Goal: Transaction & Acquisition: Purchase product/service

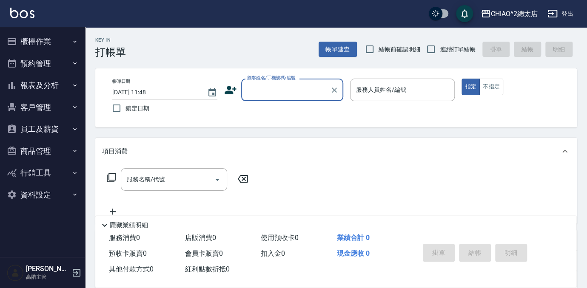
click at [48, 74] on button "預約管理" at bounding box center [42, 64] width 78 height 22
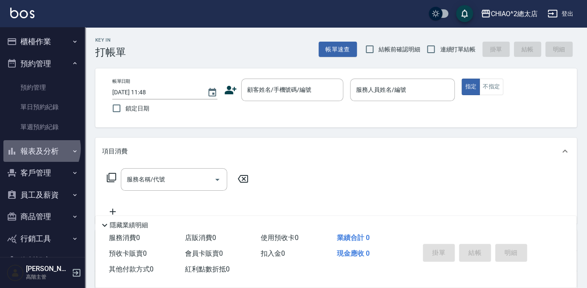
click at [39, 149] on button "報表及分析" at bounding box center [42, 151] width 78 height 22
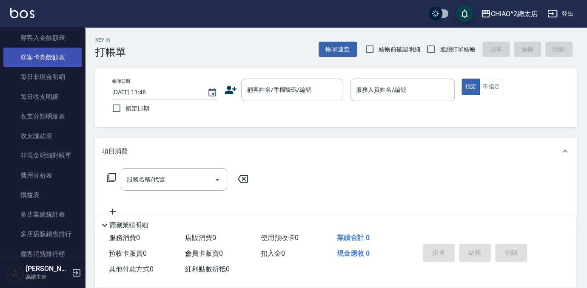
scroll to position [734, 0]
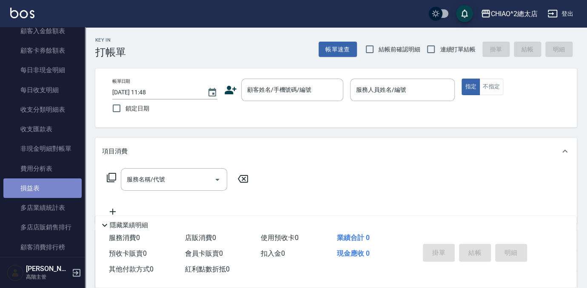
click at [58, 191] on link "損益表" at bounding box center [42, 189] width 78 height 20
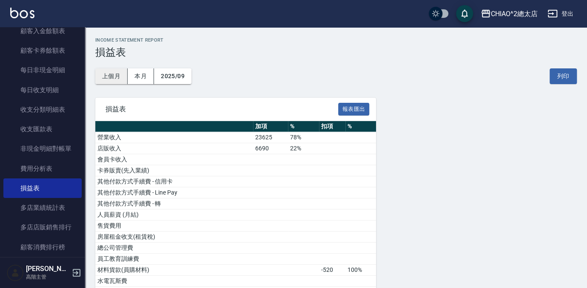
click at [114, 79] on button "上個月" at bounding box center [111, 76] width 32 height 16
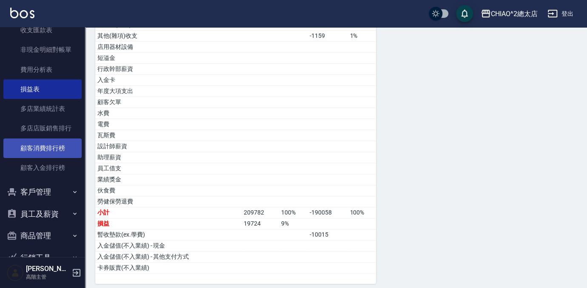
scroll to position [799, 0]
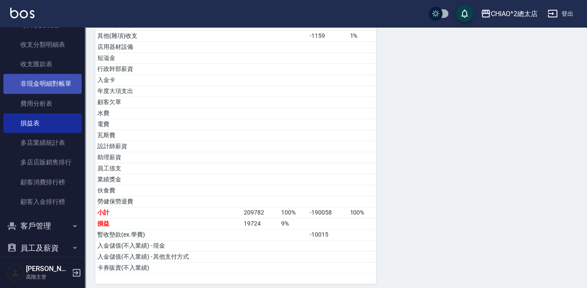
click at [61, 88] on link "非現金明細對帳單" at bounding box center [42, 84] width 78 height 20
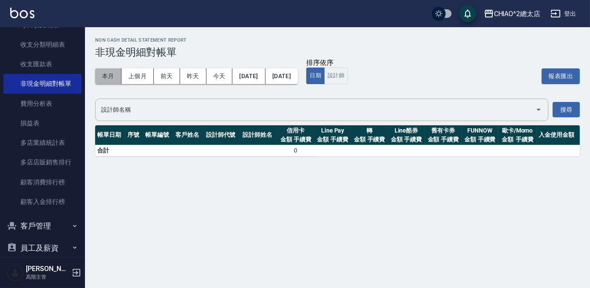
click at [109, 75] on button "本月" at bounding box center [108, 76] width 26 height 16
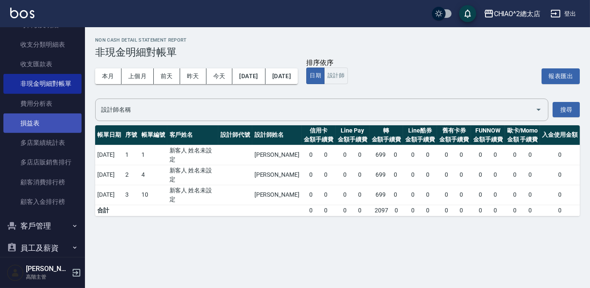
click at [59, 122] on link "損益表" at bounding box center [42, 123] width 78 height 20
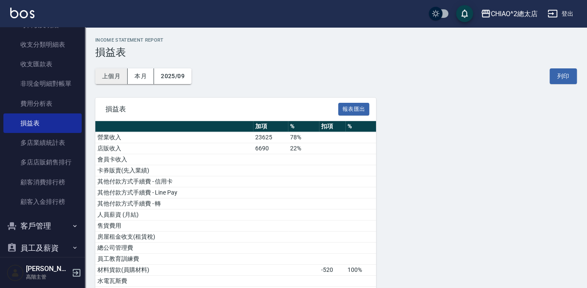
click at [120, 74] on button "上個月" at bounding box center [111, 76] width 32 height 16
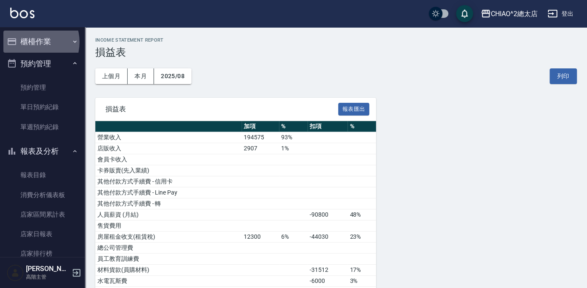
click at [31, 42] on button "櫃檯作業" at bounding box center [42, 42] width 78 height 22
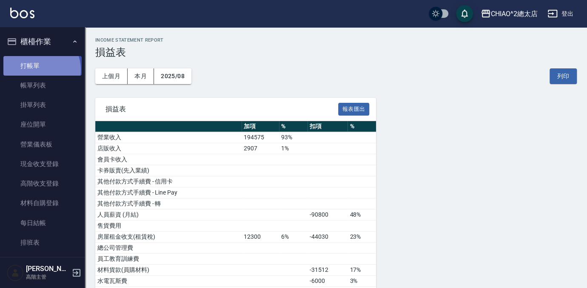
click at [35, 70] on link "打帳單" at bounding box center [42, 66] width 78 height 20
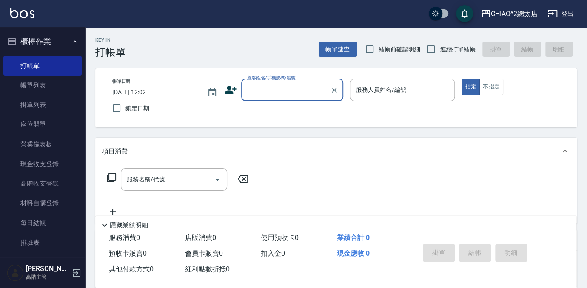
type input "j"
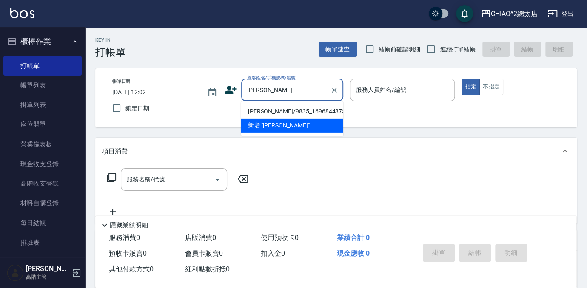
type input "[PERSON_NAME]/9835_1696844875/null"
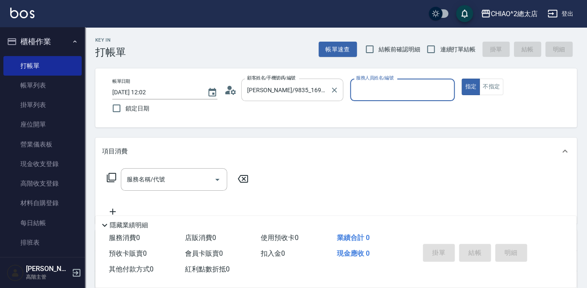
click at [461, 79] on button "指定" at bounding box center [470, 87] width 18 height 17
type button "true"
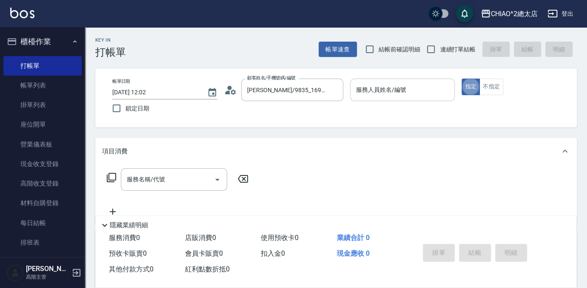
click at [381, 87] on div "服務人員姓名/編號 服務人員姓名/編號" at bounding box center [402, 90] width 105 height 23
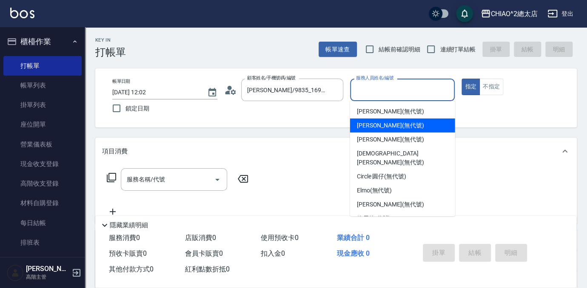
click at [385, 120] on div "[PERSON_NAME] (無代號)" at bounding box center [402, 126] width 105 height 14
type input "[PERSON_NAME](無代號)"
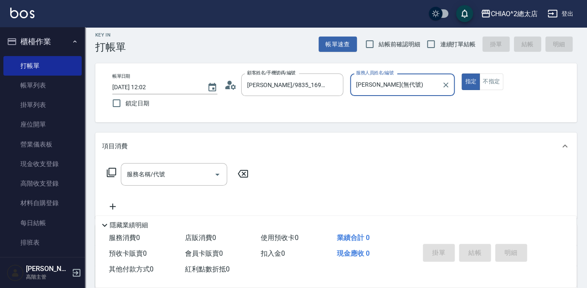
scroll to position [77, 0]
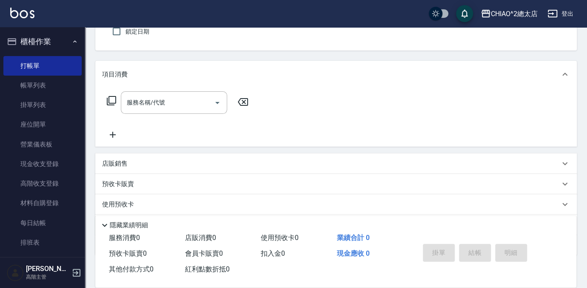
click at [147, 162] on div "店販銷售" at bounding box center [330, 163] width 457 height 9
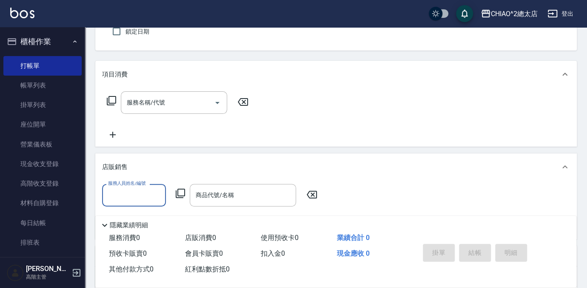
scroll to position [0, 0]
click at [147, 199] on input "服務人員姓名/編號" at bounding box center [134, 195] width 56 height 15
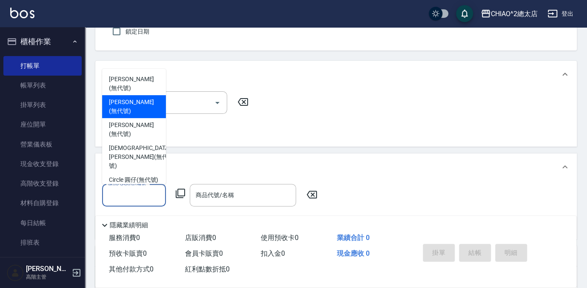
click at [139, 85] on div "[PERSON_NAME] (無代號)" at bounding box center [134, 83] width 64 height 23
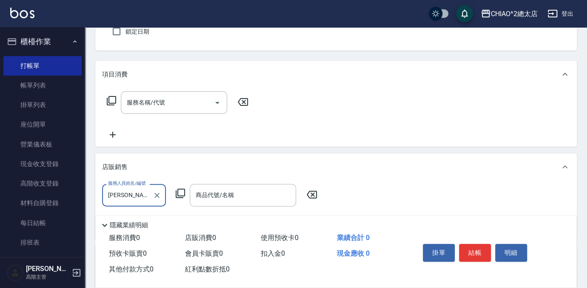
click at [146, 196] on input "[PERSON_NAME](無代號)" at bounding box center [127, 195] width 43 height 15
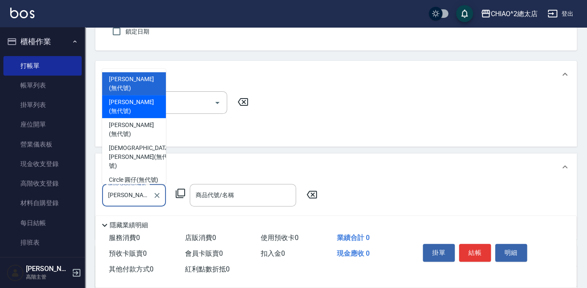
click at [147, 98] on span "[PERSON_NAME] (無代號)" at bounding box center [134, 107] width 50 height 18
type input "[PERSON_NAME](無代號)"
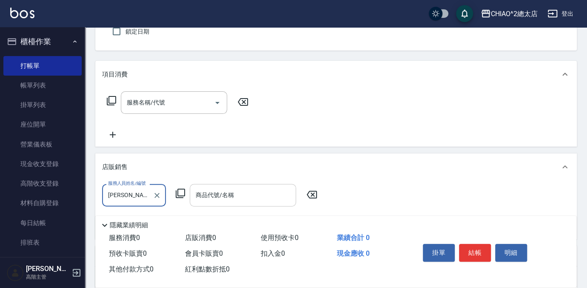
click at [255, 199] on input "商品代號/名稱" at bounding box center [242, 195] width 99 height 15
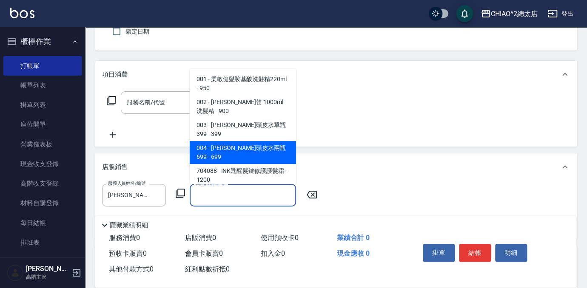
click at [261, 141] on span "004 - [PERSON_NAME]頭皮水兩瓶699 - 699" at bounding box center [243, 152] width 106 height 23
type input "[PERSON_NAME]頭皮水兩瓶699"
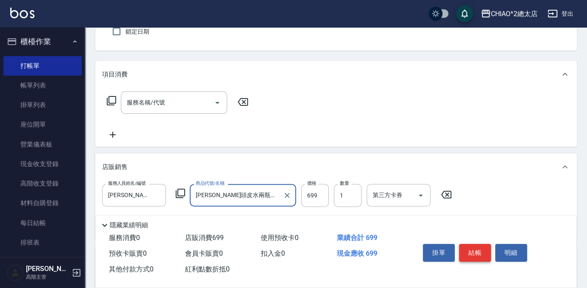
click at [478, 246] on button "結帳" at bounding box center [475, 253] width 32 height 18
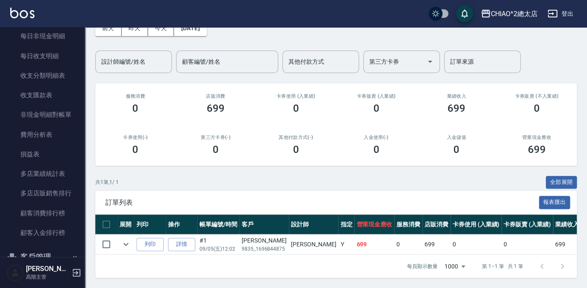
scroll to position [1043, 0]
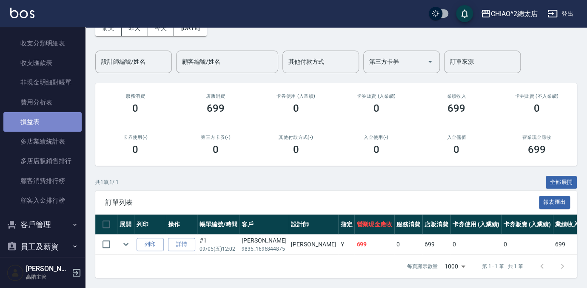
click at [50, 122] on link "損益表" at bounding box center [42, 122] width 78 height 20
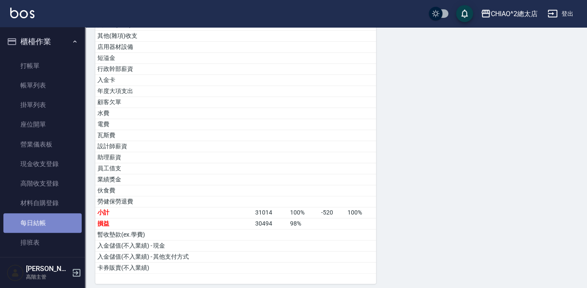
click at [50, 224] on link "每日結帳" at bounding box center [42, 223] width 78 height 20
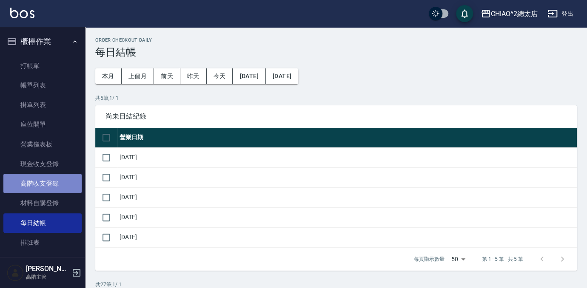
click at [62, 191] on link "高階收支登錄" at bounding box center [42, 184] width 78 height 20
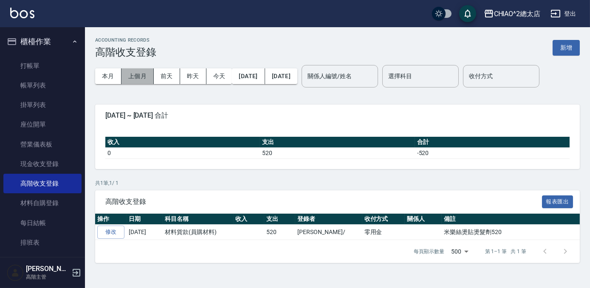
click at [140, 76] on button "上個月" at bounding box center [138, 76] width 32 height 16
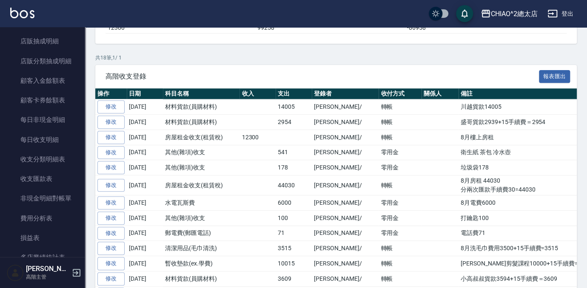
scroll to position [1119, 0]
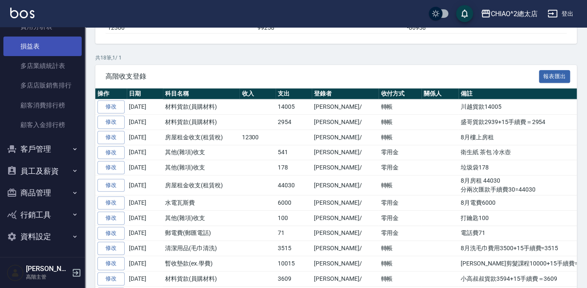
click at [49, 37] on link "損益表" at bounding box center [42, 47] width 78 height 20
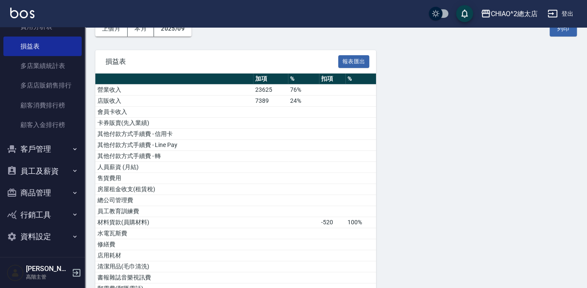
scroll to position [30, 0]
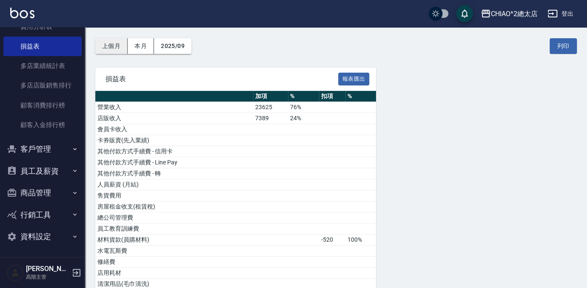
click at [112, 48] on button "上個月" at bounding box center [111, 46] width 32 height 16
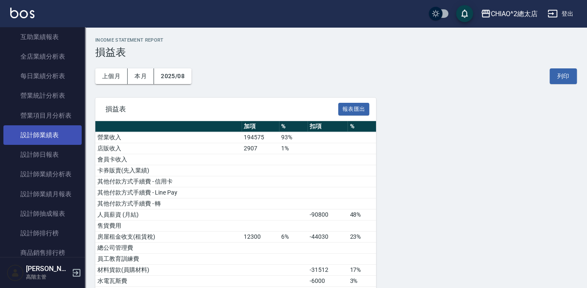
scroll to position [578, 0]
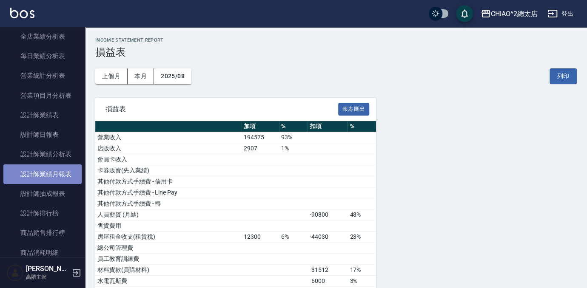
click at [46, 176] on link "設計師業績月報表" at bounding box center [42, 174] width 78 height 20
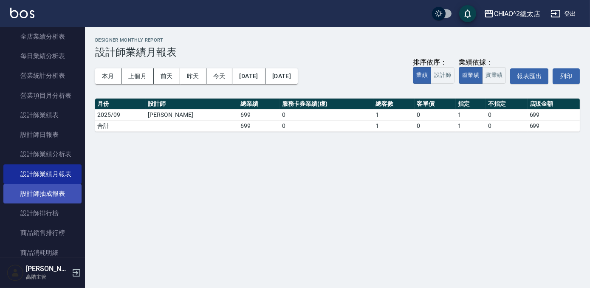
click at [51, 192] on link "設計師抽成報表" at bounding box center [42, 194] width 78 height 20
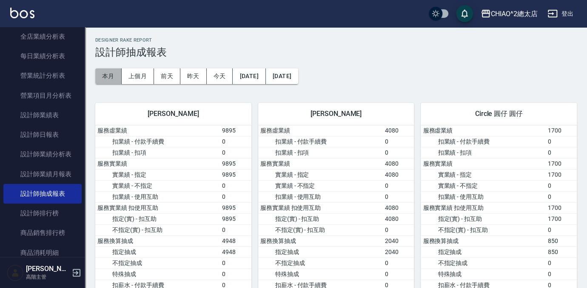
click at [102, 75] on button "本月" at bounding box center [108, 76] width 26 height 16
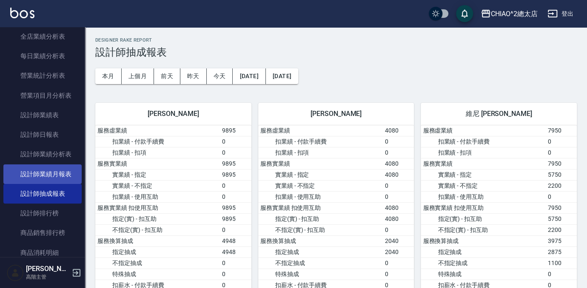
click at [57, 168] on link "設計師業績月報表" at bounding box center [42, 174] width 78 height 20
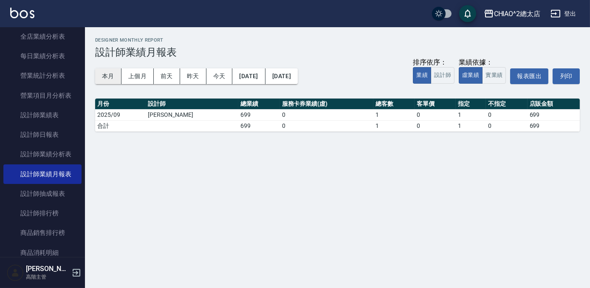
click at [108, 74] on button "本月" at bounding box center [108, 76] width 26 height 16
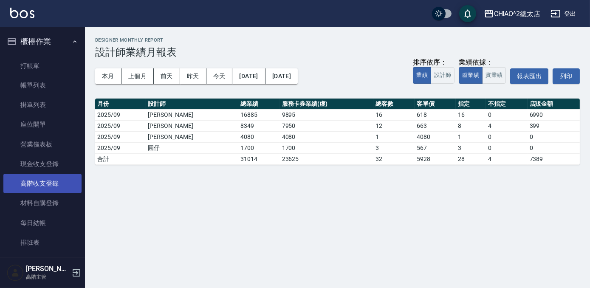
click at [54, 186] on link "高階收支登錄" at bounding box center [42, 184] width 78 height 20
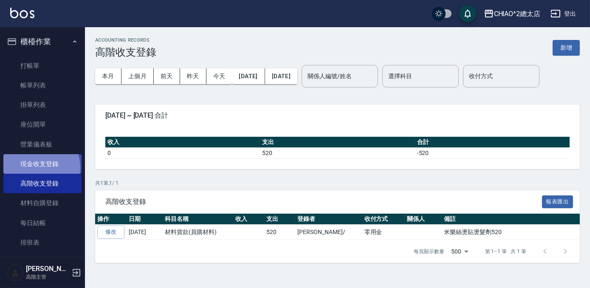
click at [38, 167] on link "現金收支登錄" at bounding box center [42, 164] width 78 height 20
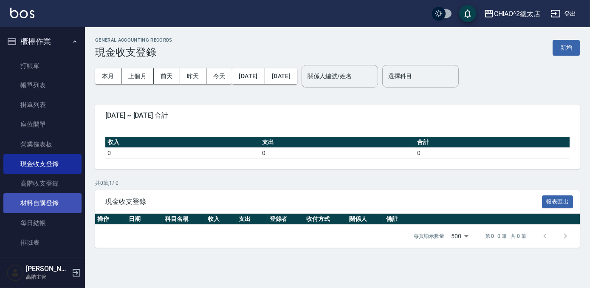
click at [48, 198] on link "材料自購登錄" at bounding box center [42, 203] width 78 height 20
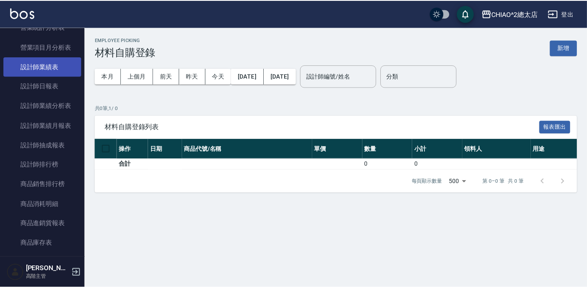
scroll to position [657, 0]
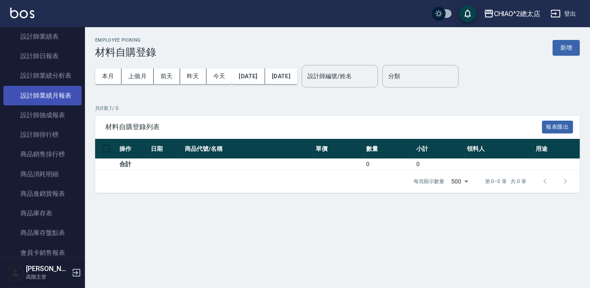
click at [55, 95] on link "設計師業績月報表" at bounding box center [42, 96] width 78 height 20
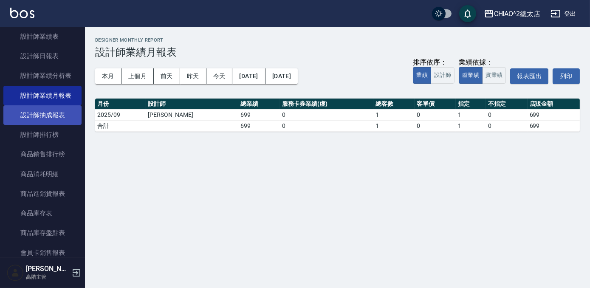
click at [55, 119] on link "設計師抽成報表" at bounding box center [42, 115] width 78 height 20
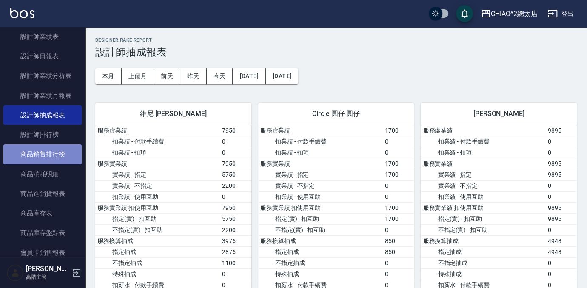
click at [54, 155] on link "商品銷售排行榜" at bounding box center [42, 155] width 78 height 20
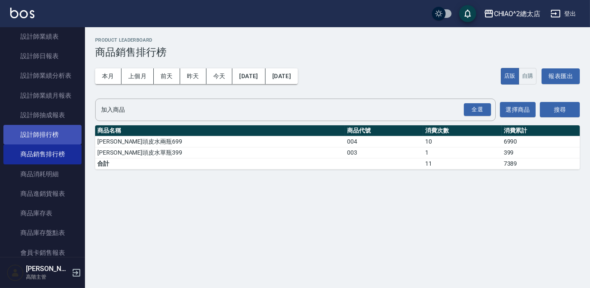
click at [57, 127] on link "設計師排行榜" at bounding box center [42, 135] width 78 height 20
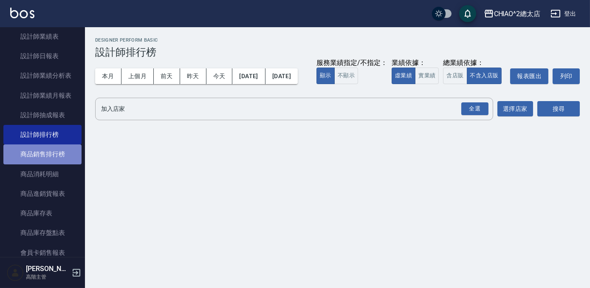
click at [60, 162] on link "商品銷售排行榜" at bounding box center [42, 155] width 78 height 20
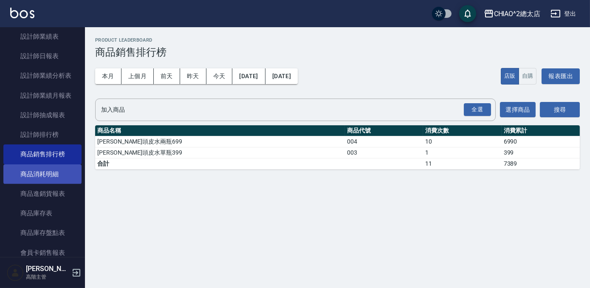
click at [54, 179] on link "商品消耗明細" at bounding box center [42, 174] width 78 height 20
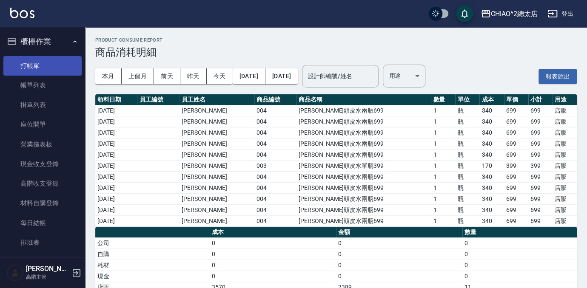
click at [34, 56] on link "打帳單" at bounding box center [42, 66] width 78 height 20
